Goal: Information Seeking & Learning: Learn about a topic

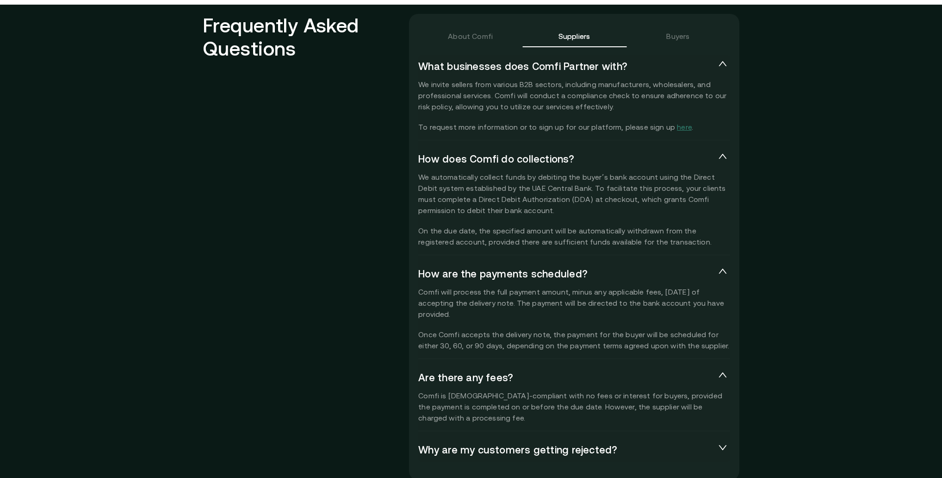
scroll to position [2036, 0]
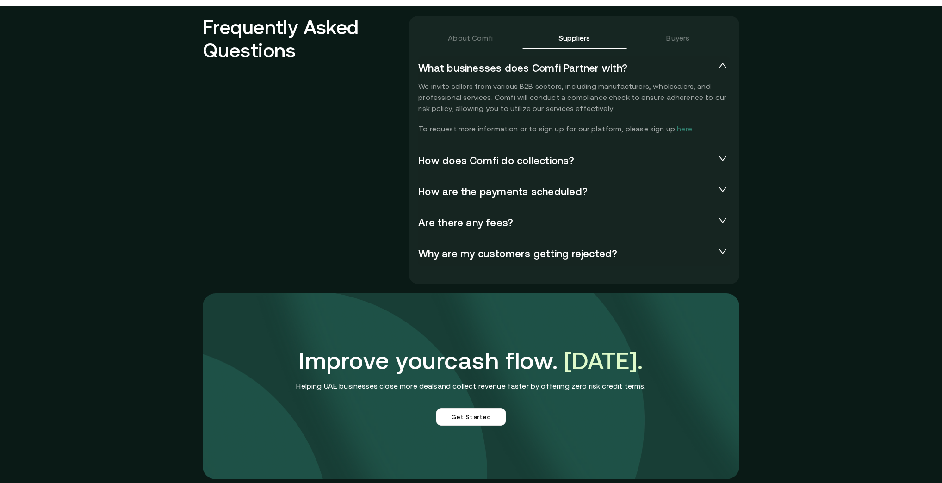
scroll to position [2036, 0]
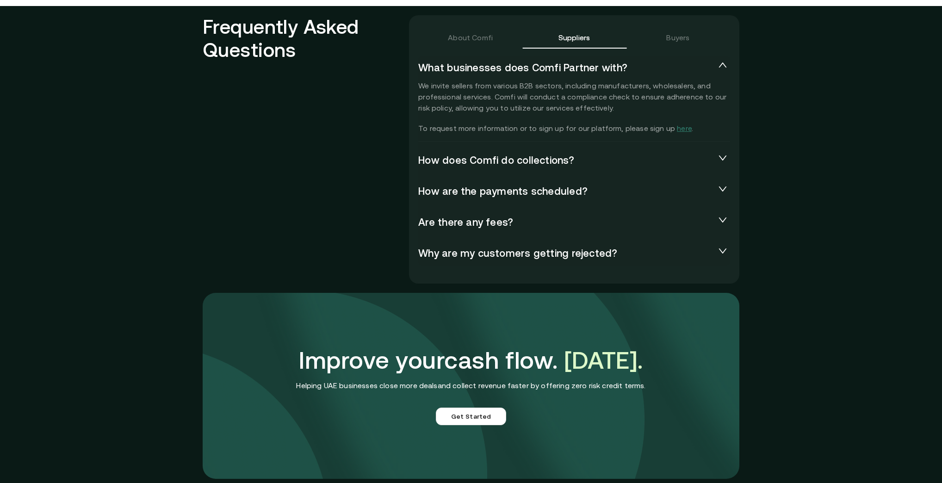
click at [706, 165] on span "How does Comfi do collections?" at bounding box center [566, 160] width 297 height 13
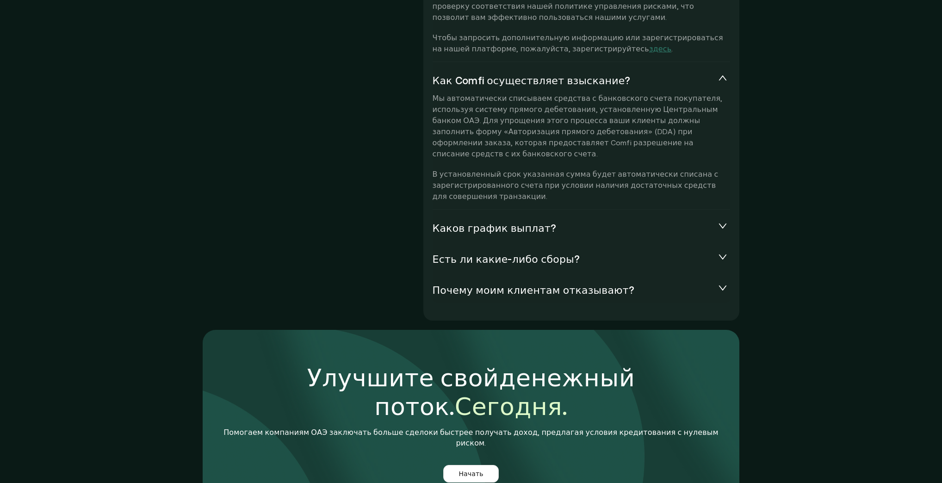
scroll to position [2277, 0]
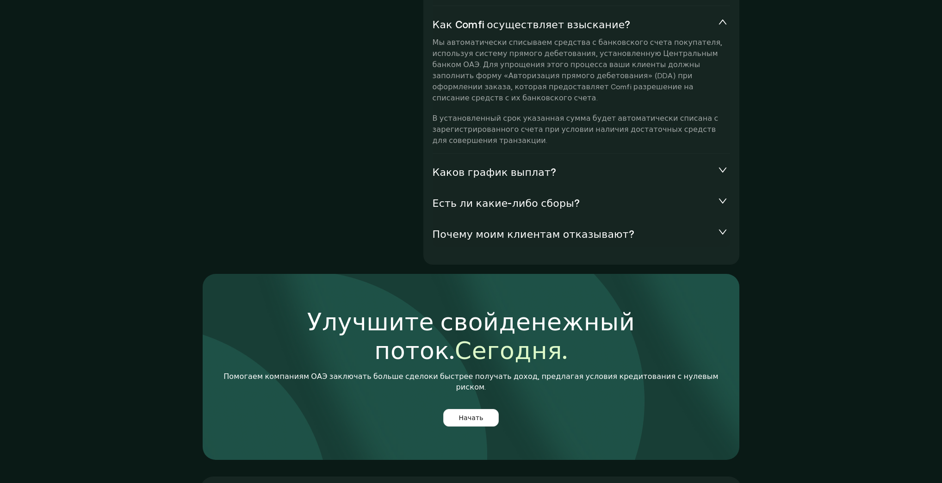
click at [685, 166] on span "Каков график выплат?" at bounding box center [574, 172] width 283 height 13
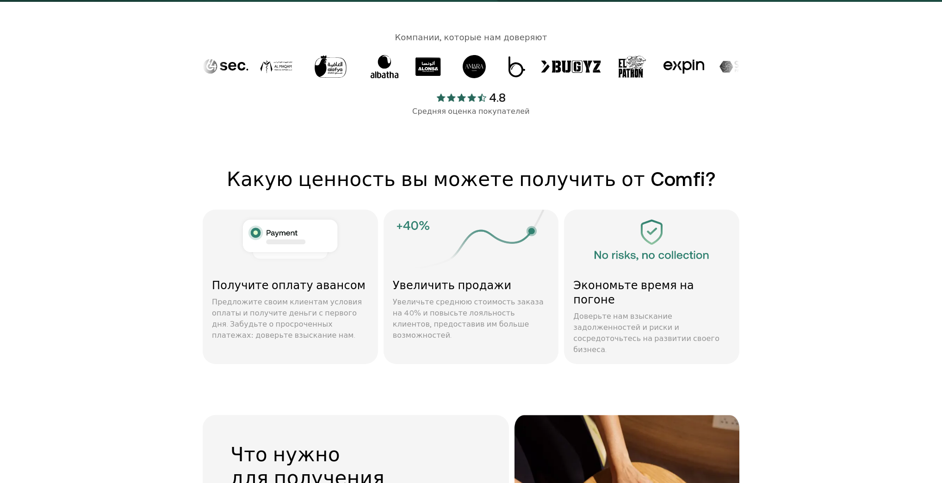
scroll to position [0, 0]
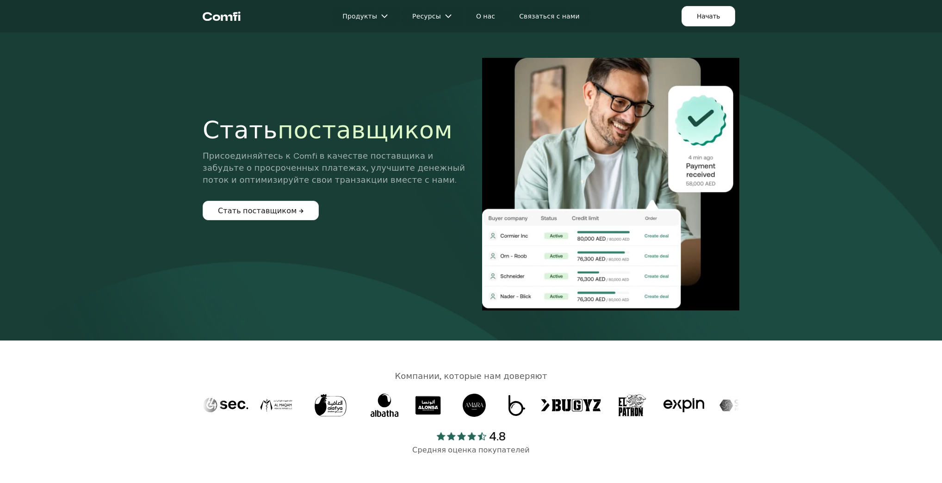
drag, startPoint x: 947, startPoint y: 387, endPoint x: 943, endPoint y: -32, distance: 419.3
click at [942, 0] on html "Продукты Ресурсы О нас Связаться с нами Начать Меню Закрывать Стать поставщиком…" at bounding box center [471, 241] width 942 height 483
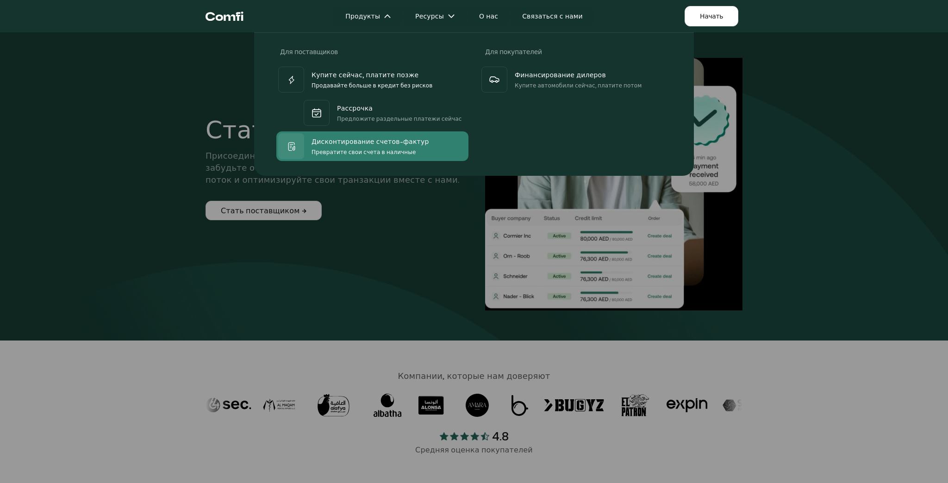
click at [391, 141] on font "Дисконтирование счетов-фактур" at bounding box center [370, 141] width 118 height 7
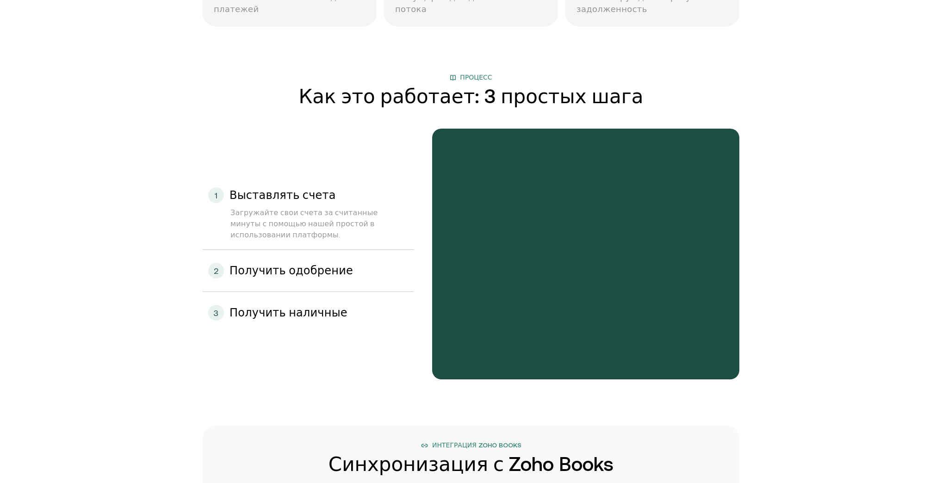
scroll to position [888, 0]
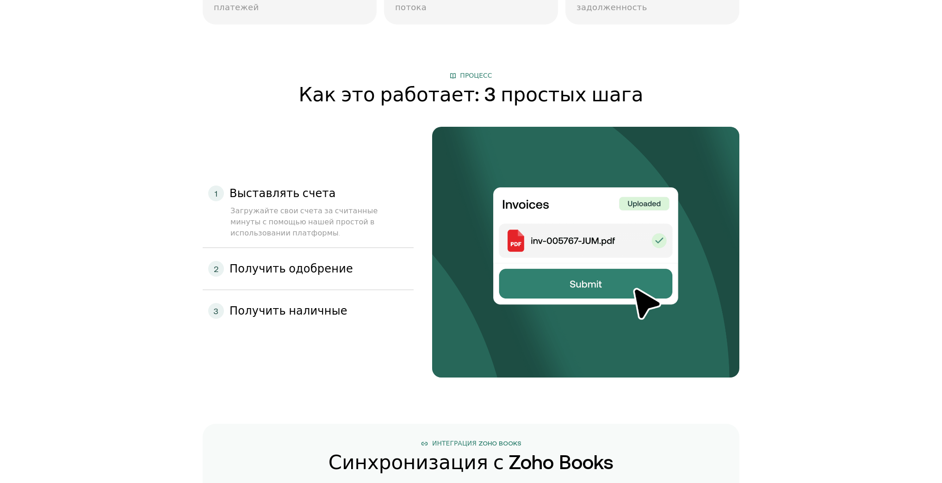
click at [319, 263] on font "Получить одобрение" at bounding box center [292, 268] width 124 height 12
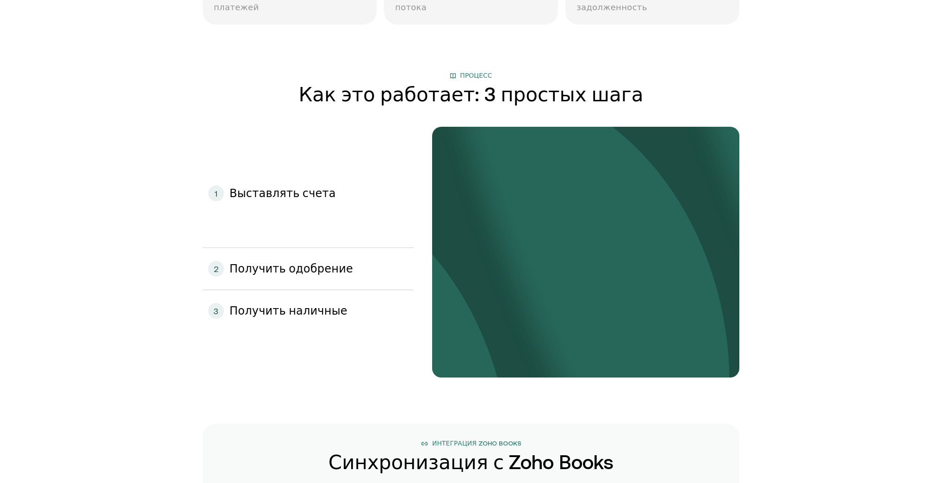
click at [319, 263] on font "Получить одобрение" at bounding box center [292, 268] width 124 height 12
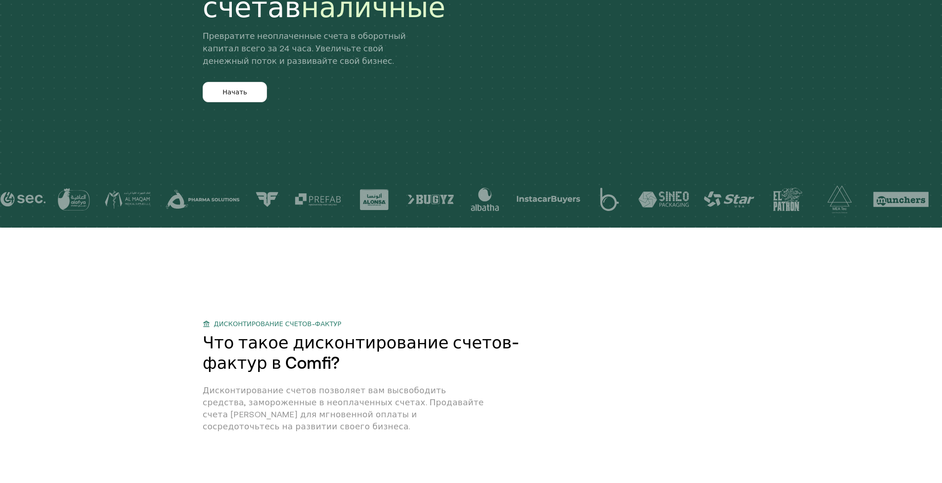
scroll to position [259, 0]
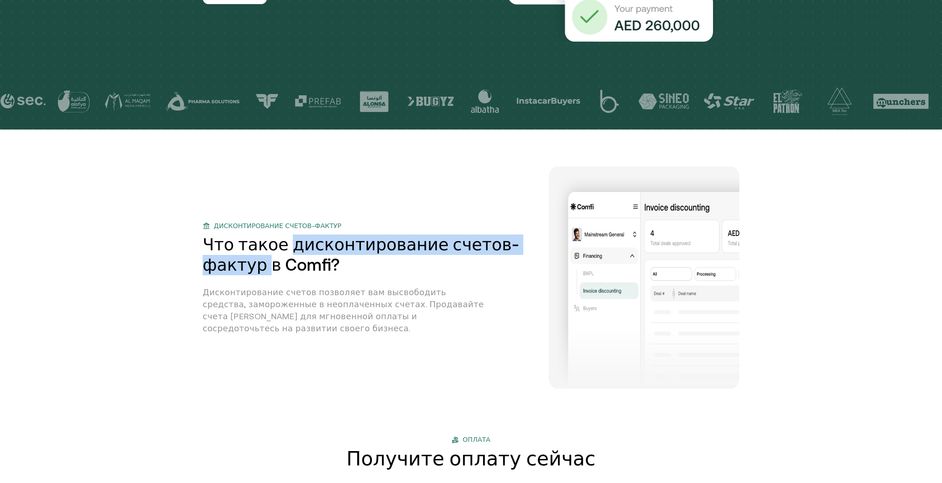
drag, startPoint x: 287, startPoint y: 249, endPoint x: 267, endPoint y: 260, distance: 23.0
click at [267, 260] on font "Что такое дисконтирование счетов-фактур в Comfi?" at bounding box center [361, 254] width 317 height 39
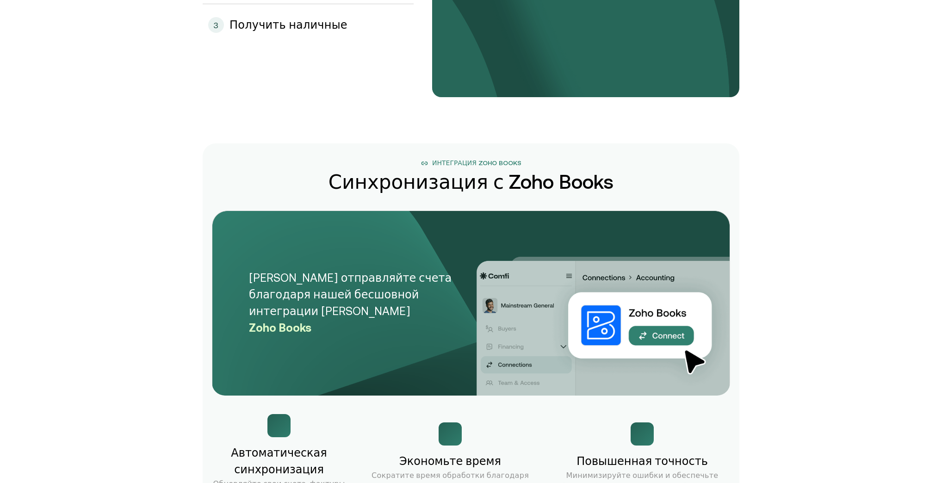
scroll to position [0, 0]
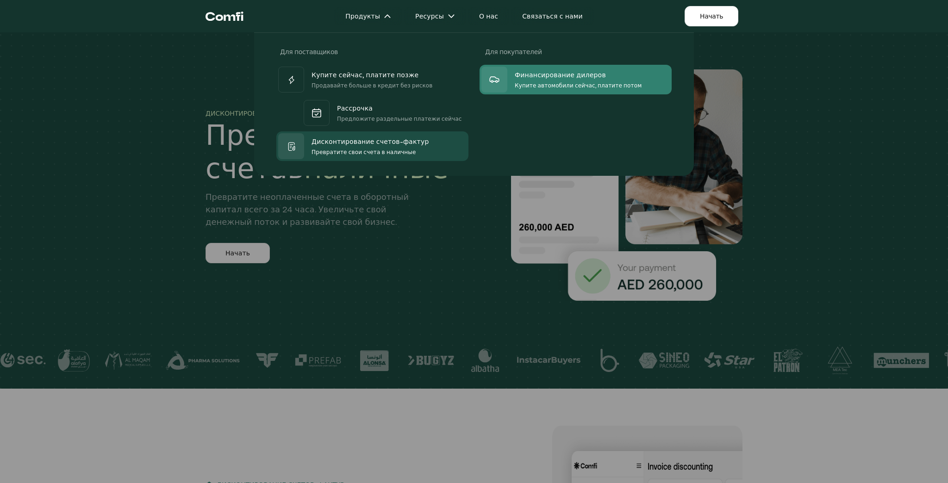
click at [499, 71] on div at bounding box center [494, 80] width 26 height 26
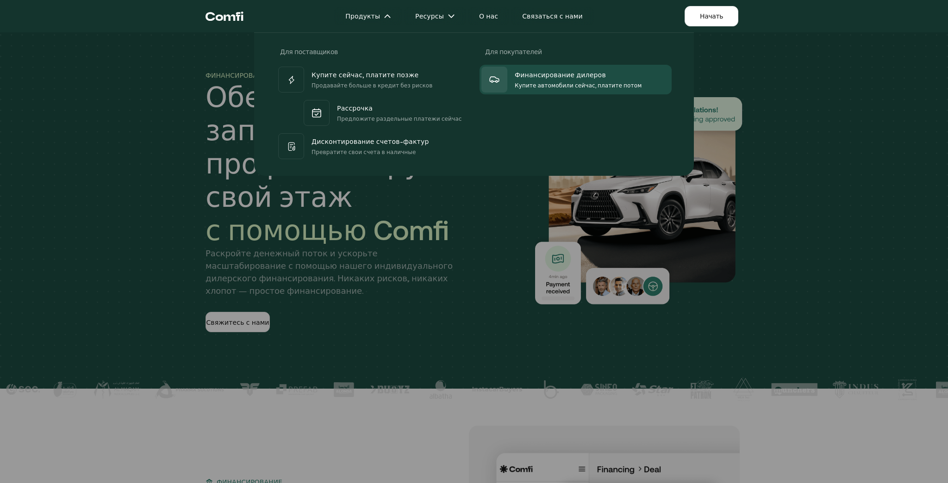
click at [402, 410] on div at bounding box center [474, 273] width 948 height 483
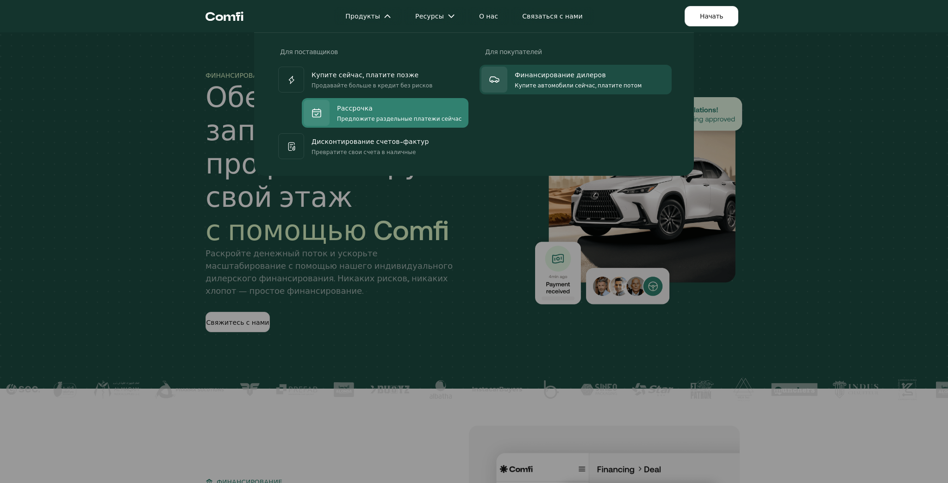
click at [342, 105] on font "Рассрочка" at bounding box center [355, 108] width 36 height 7
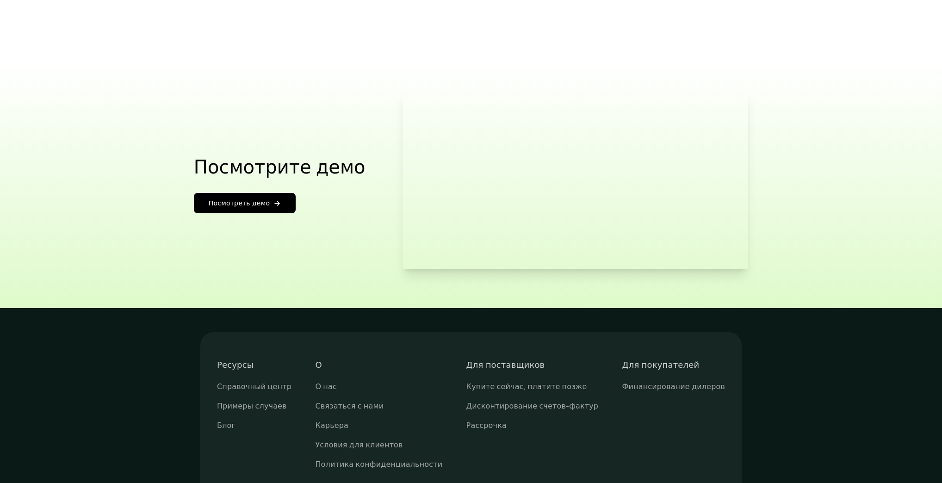
scroll to position [1629, 0]
